Goal: Task Accomplishment & Management: Manage account settings

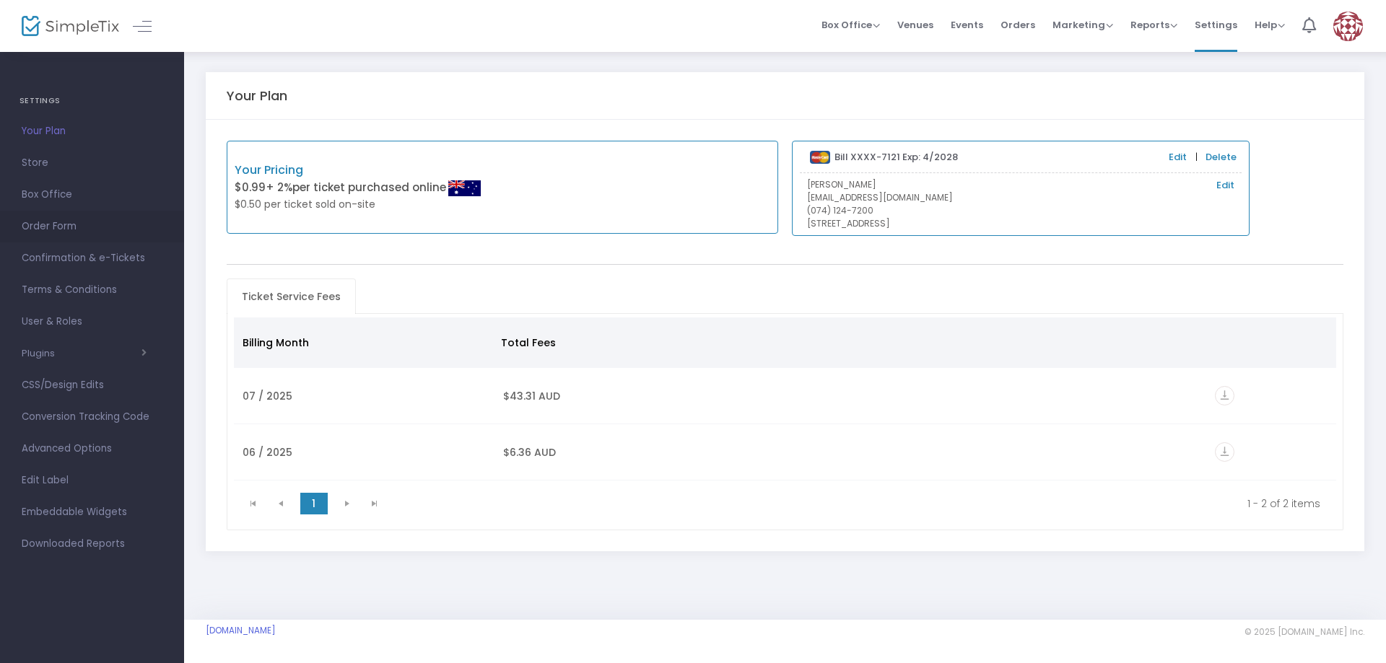
click at [61, 228] on span "Order Form" at bounding box center [92, 226] width 141 height 19
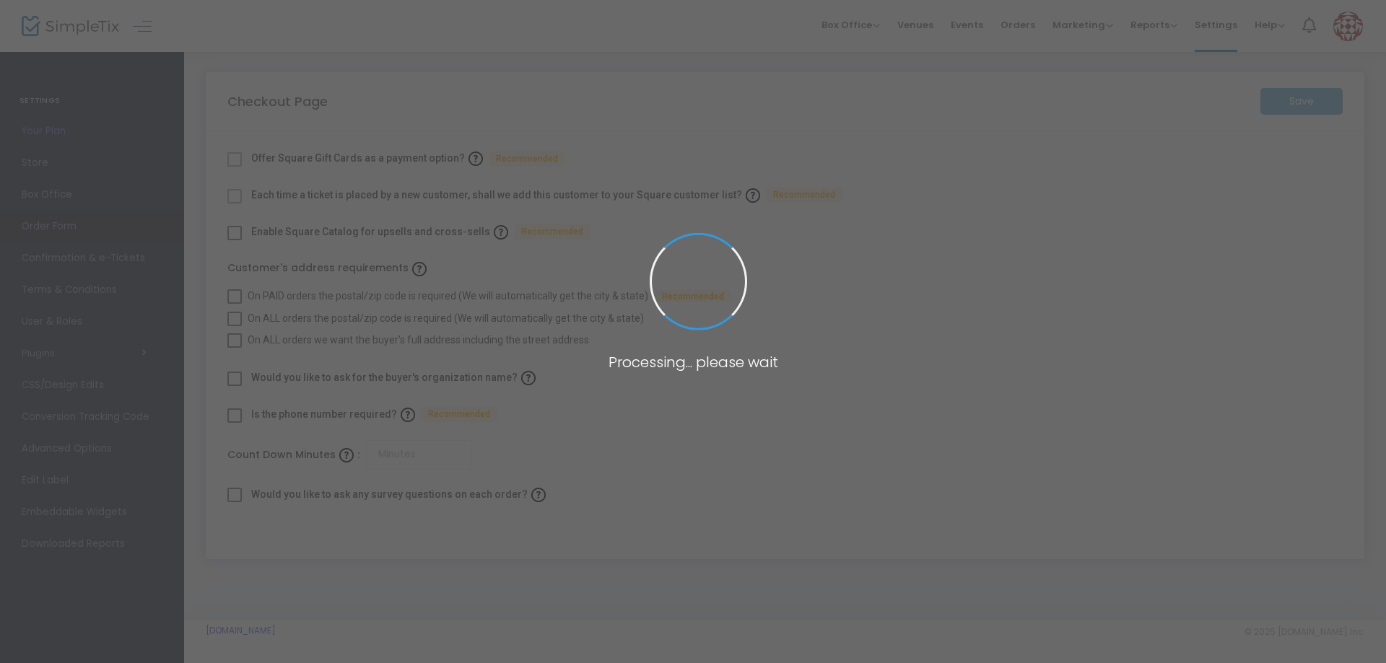
checkbox input "true"
type input "45"
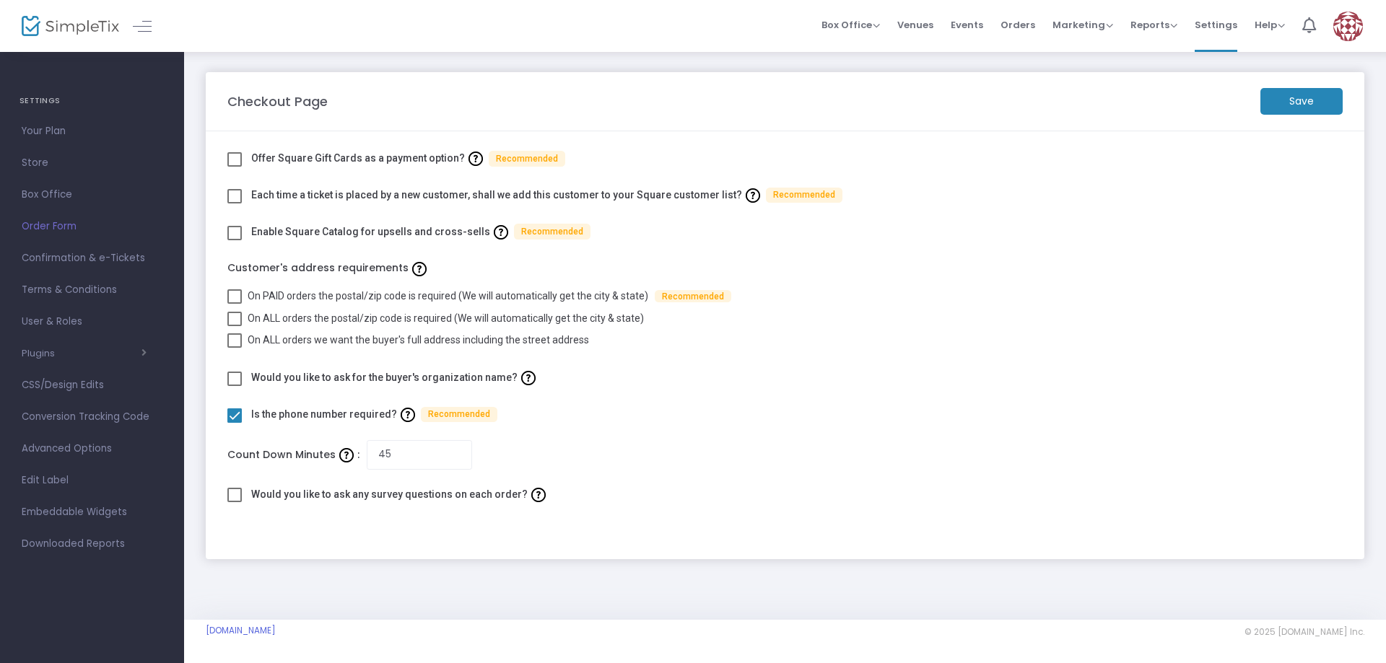
click at [64, 198] on span "Box Office" at bounding box center [92, 194] width 141 height 19
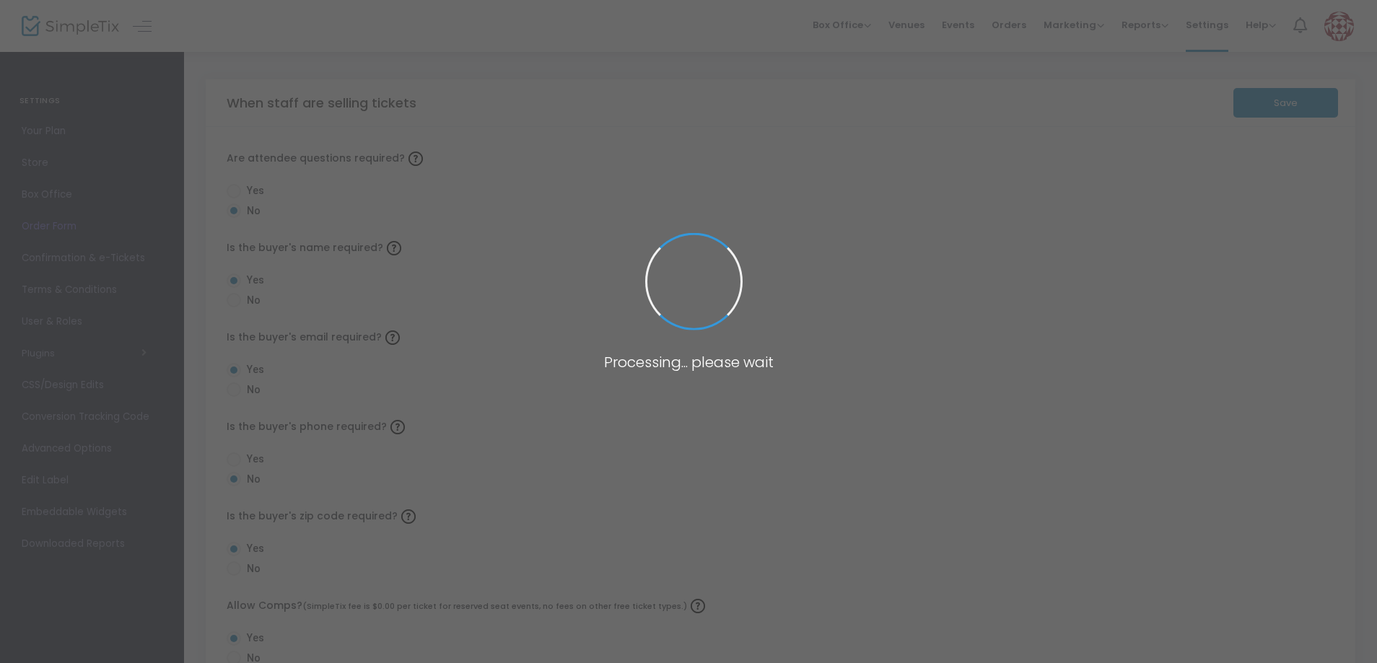
radio input "false"
radio input "true"
radio input "false"
radio input "true"
radio input "false"
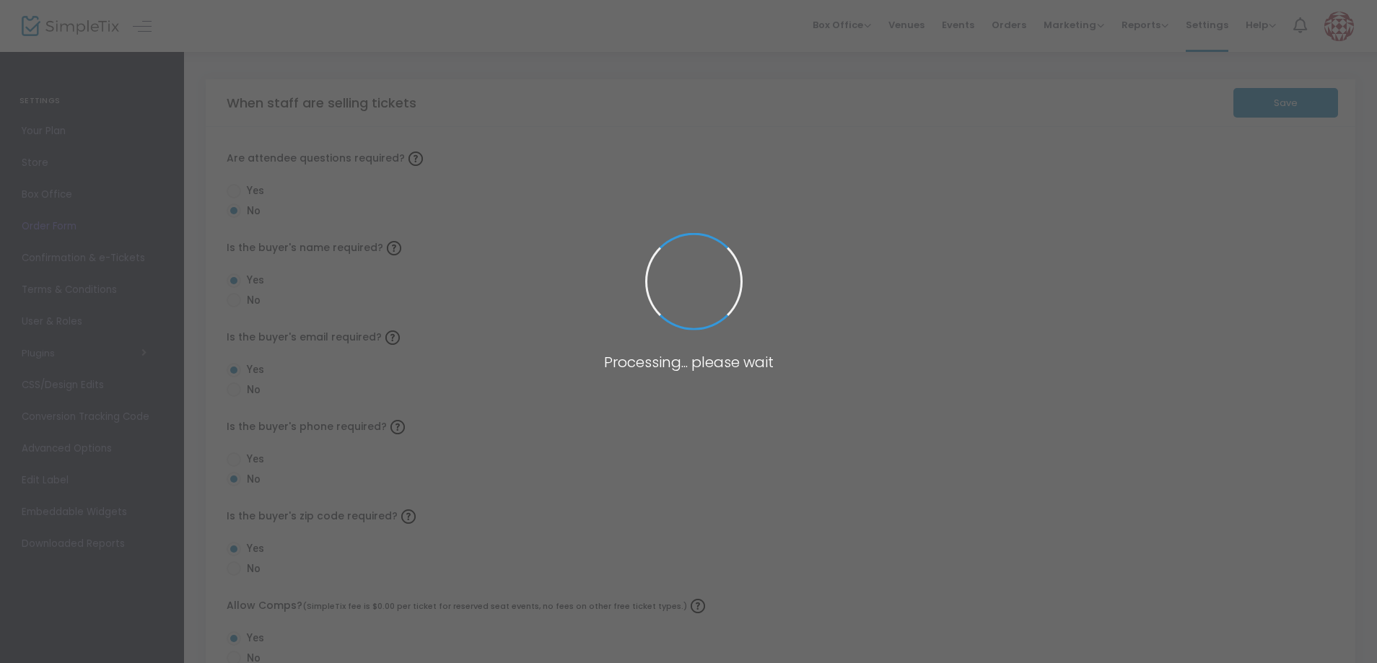
radio input "true"
radio input "false"
radio input "true"
radio input "false"
radio input "true"
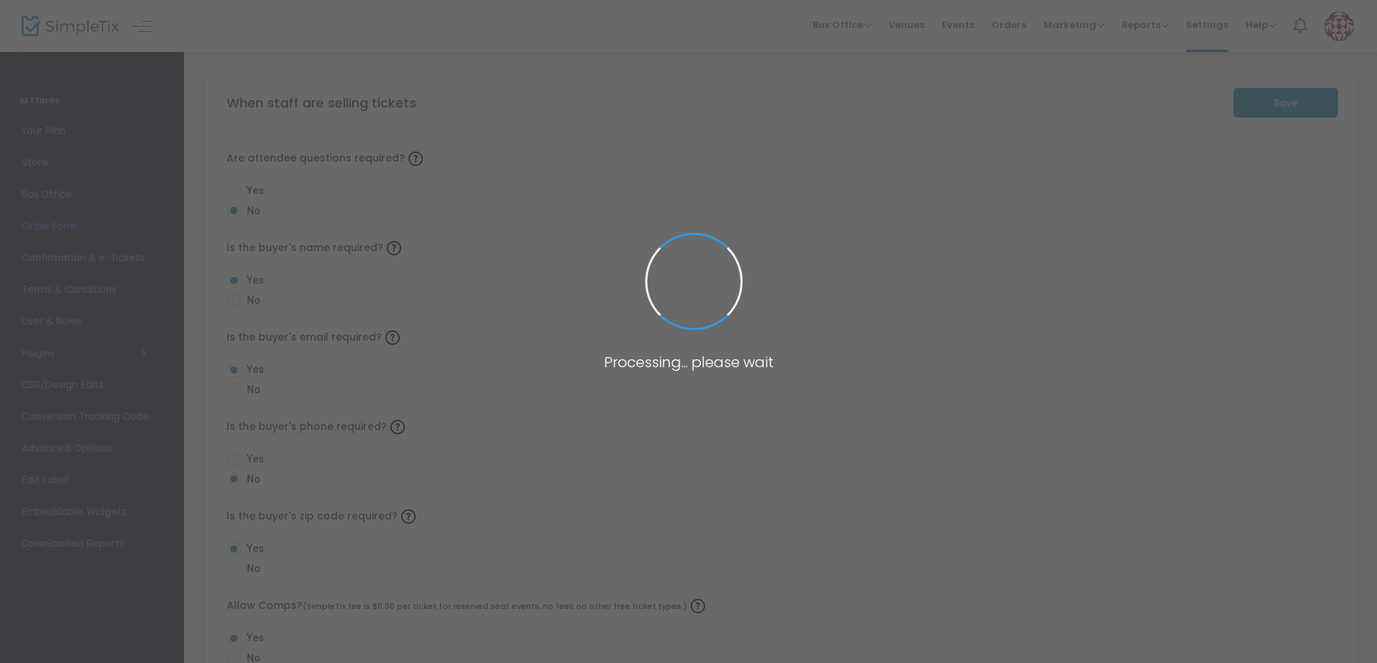
radio input "true"
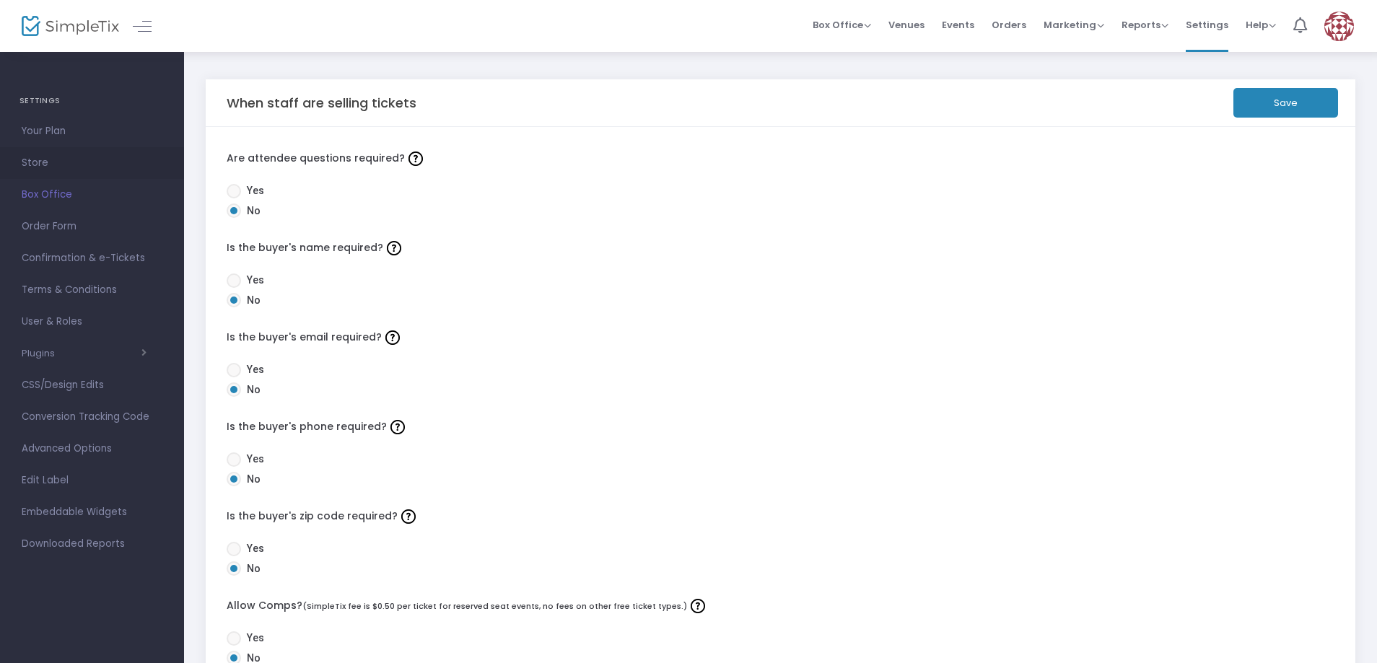
click at [51, 172] on span "Store" at bounding box center [92, 163] width 141 height 19
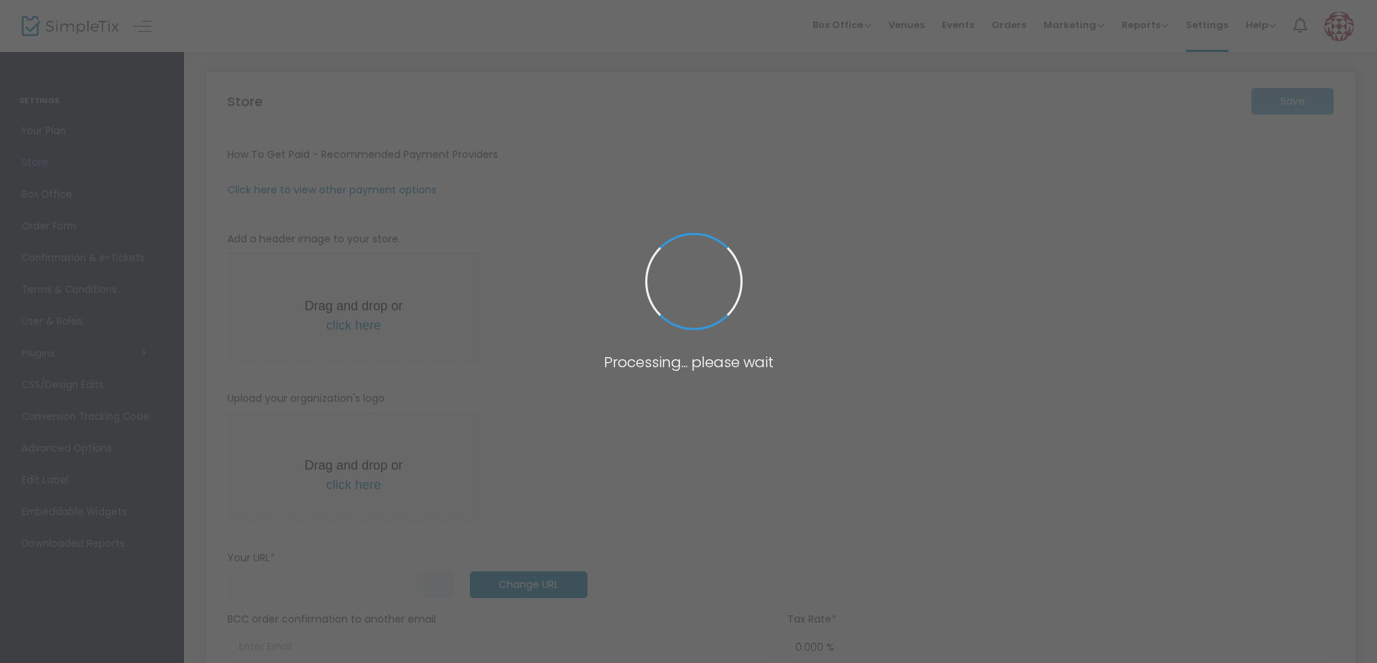
click at [44, 167] on span at bounding box center [688, 331] width 1377 height 663
type input "[URL]"
radio input "false"
radio input "true"
type input "Kindness Works Ltd"
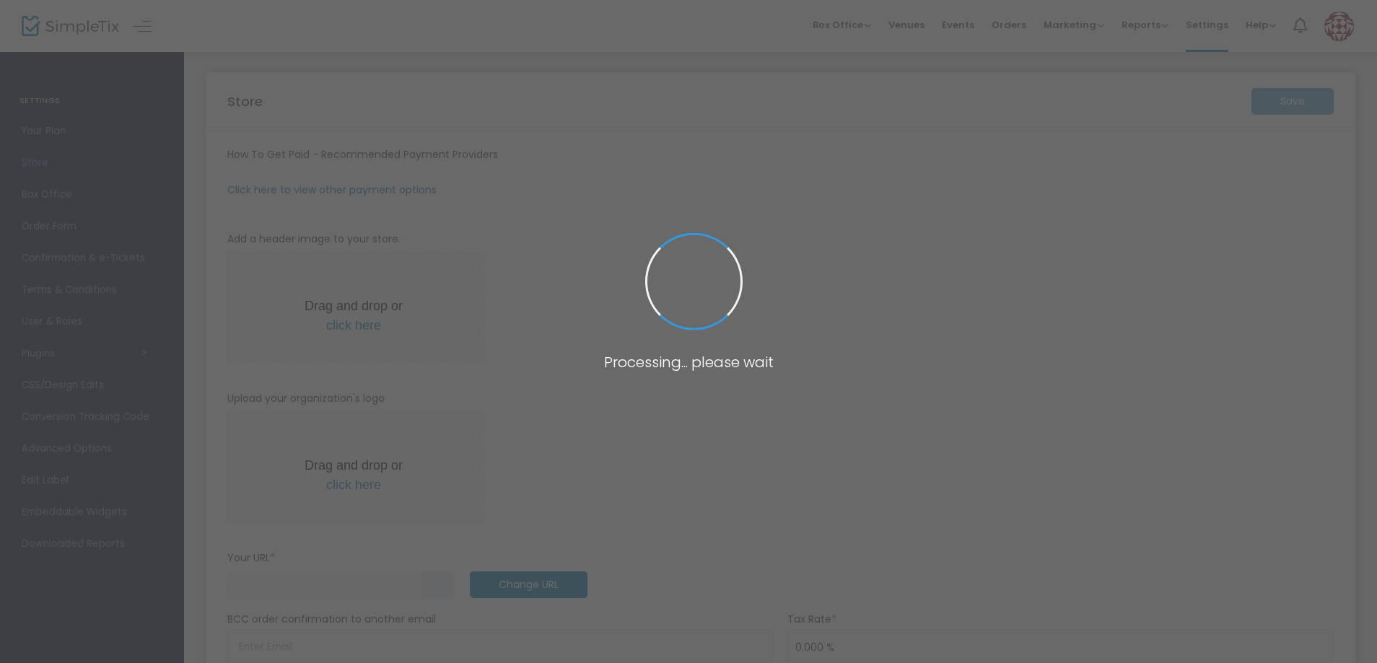
type input "0741247200"
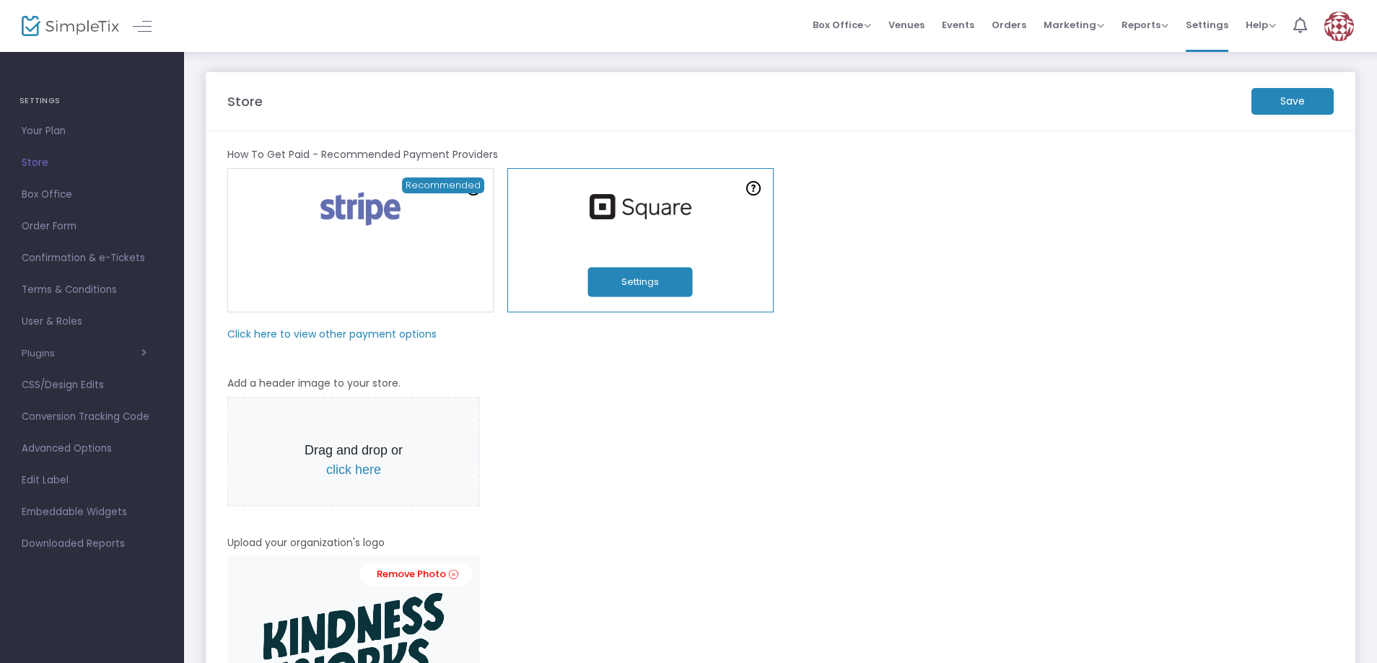
click at [961, 29] on span "Events" at bounding box center [958, 24] width 32 height 37
